Goal: Entertainment & Leisure: Consume media (video, audio)

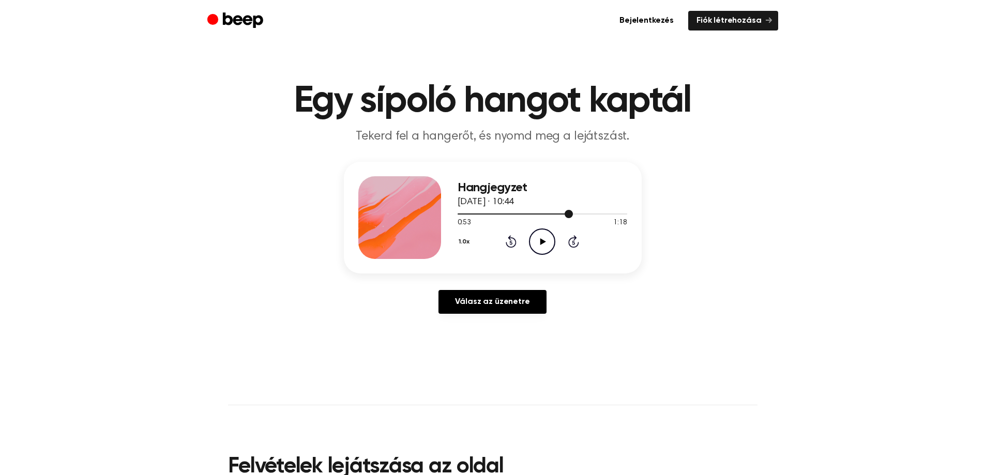
click at [508, 213] on div at bounding box center [543, 213] width 170 height 8
click at [551, 238] on icon "Play Audio" at bounding box center [542, 242] width 26 height 26
click at [522, 213] on div at bounding box center [543, 213] width 170 height 8
click at [458, 214] on div at bounding box center [543, 213] width 170 height 8
click at [542, 232] on icon "Pause Audio" at bounding box center [542, 242] width 26 height 26
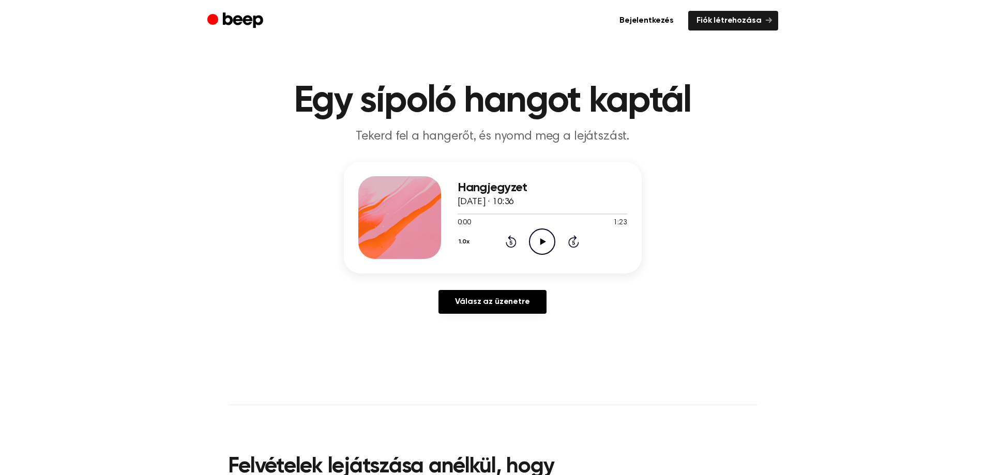
click at [538, 244] on icon "Play Audio" at bounding box center [542, 242] width 26 height 26
click at [548, 213] on div at bounding box center [543, 213] width 170 height 8
click at [541, 214] on div at bounding box center [509, 214] width 102 height 1
click at [461, 214] on div at bounding box center [543, 214] width 170 height 1
click at [540, 241] on icon "Play Audio" at bounding box center [542, 242] width 26 height 26
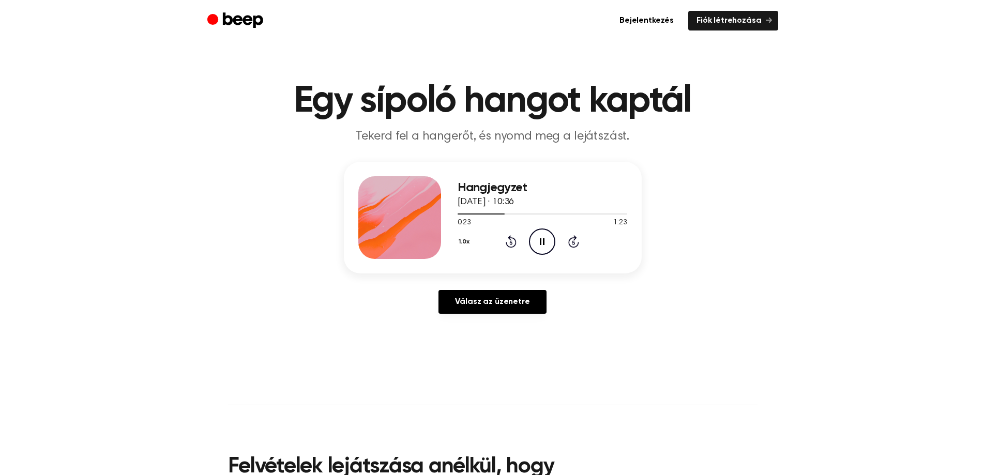
click at [540, 245] on icon "Pause Audio" at bounding box center [542, 242] width 26 height 26
click at [472, 214] on div at bounding box center [482, 214] width 48 height 1
click at [537, 235] on icon "Play Audio" at bounding box center [542, 242] width 26 height 26
click at [542, 245] on icon at bounding box center [542, 241] width 5 height 7
